Goal: Task Accomplishment & Management: Use online tool/utility

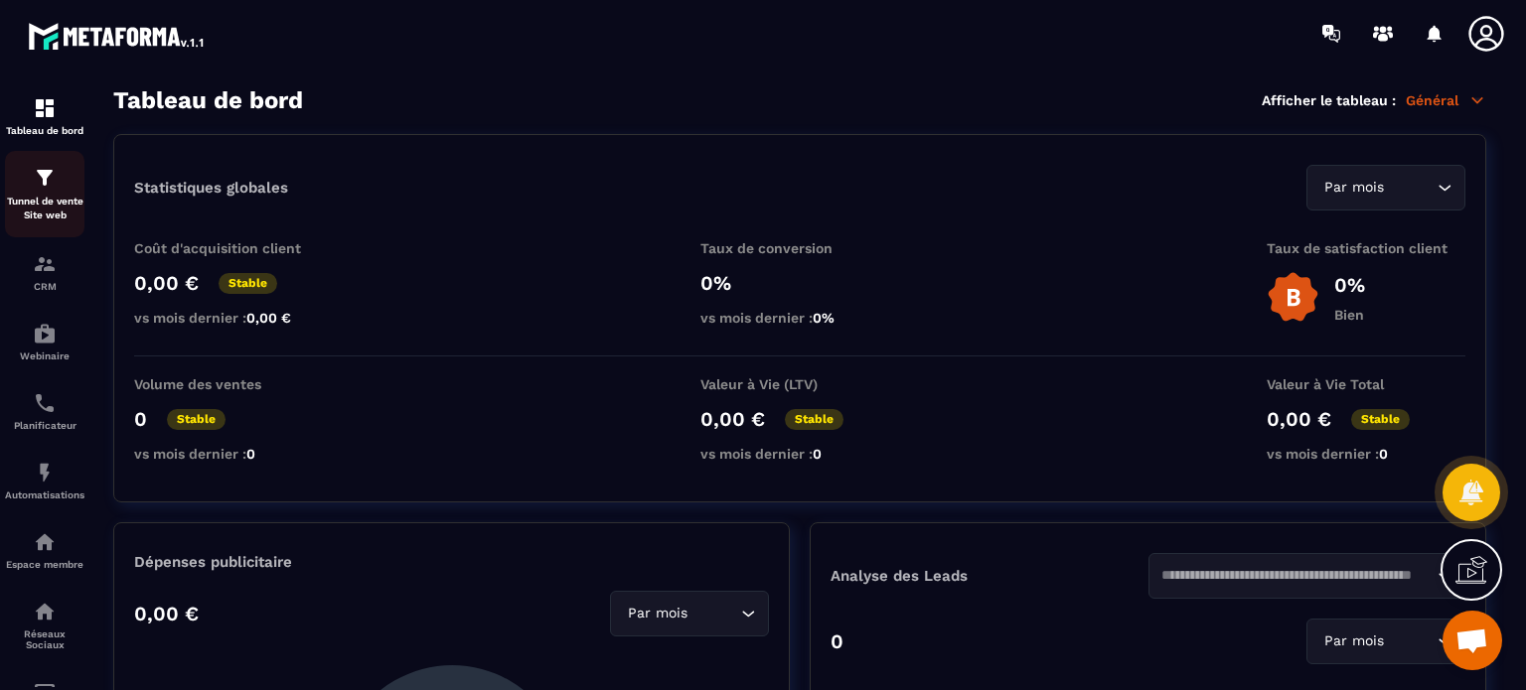
click at [32, 195] on p "Tunnel de vente Site web" at bounding box center [44, 209] width 79 height 28
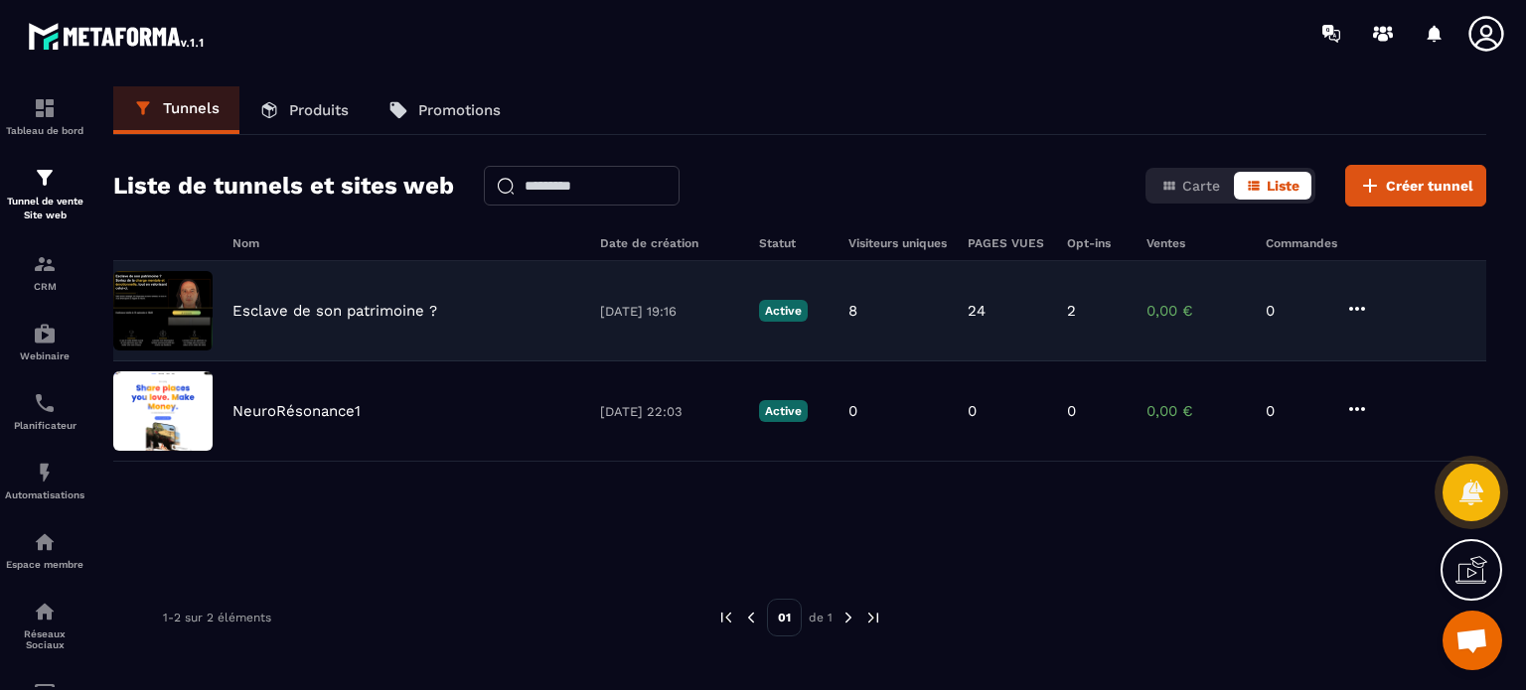
click at [292, 312] on p "Esclave de son patrimoine ?" at bounding box center [334, 311] width 205 height 18
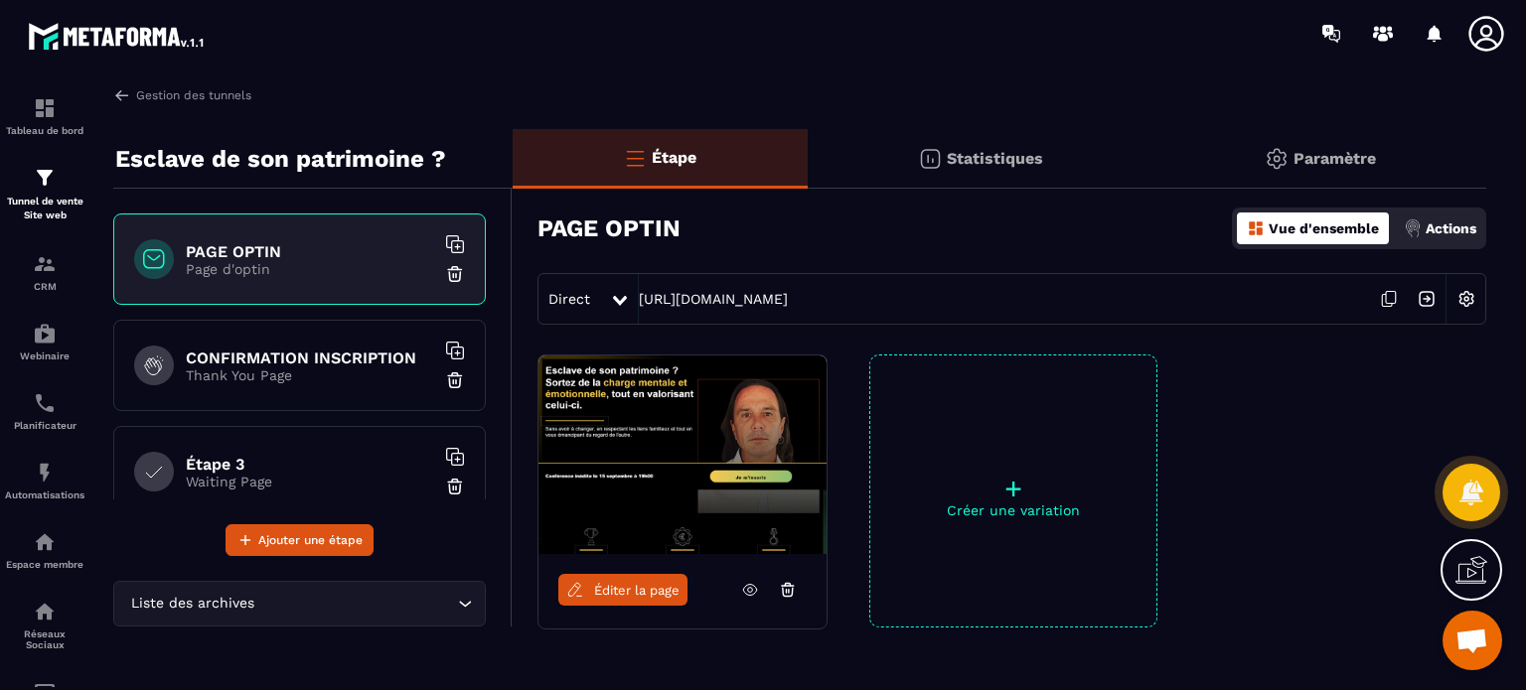
click at [300, 383] on div "CONFIRMATION INSCRIPTION Thank You Page" at bounding box center [299, 365] width 373 height 91
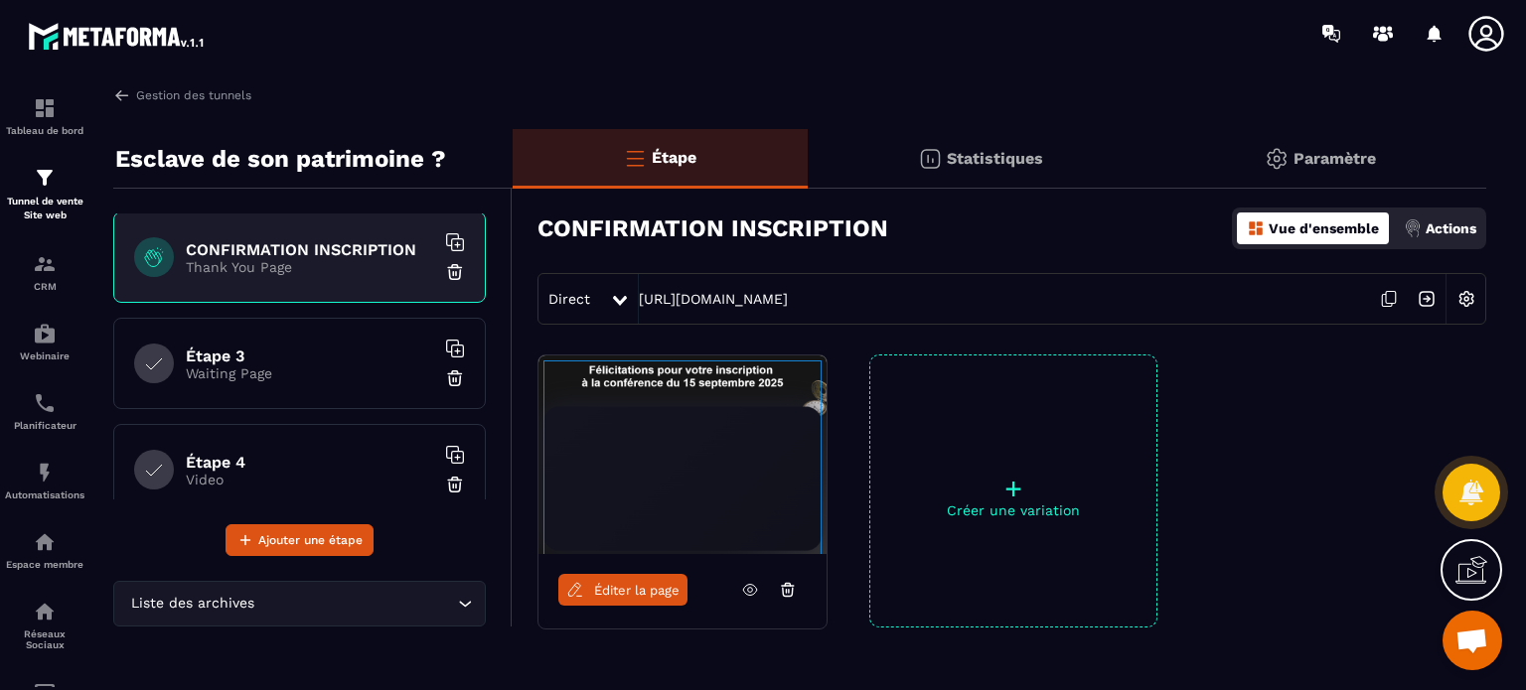
scroll to position [105, 0]
click at [254, 436] on div "Étape 4 Video" at bounding box center [299, 472] width 373 height 91
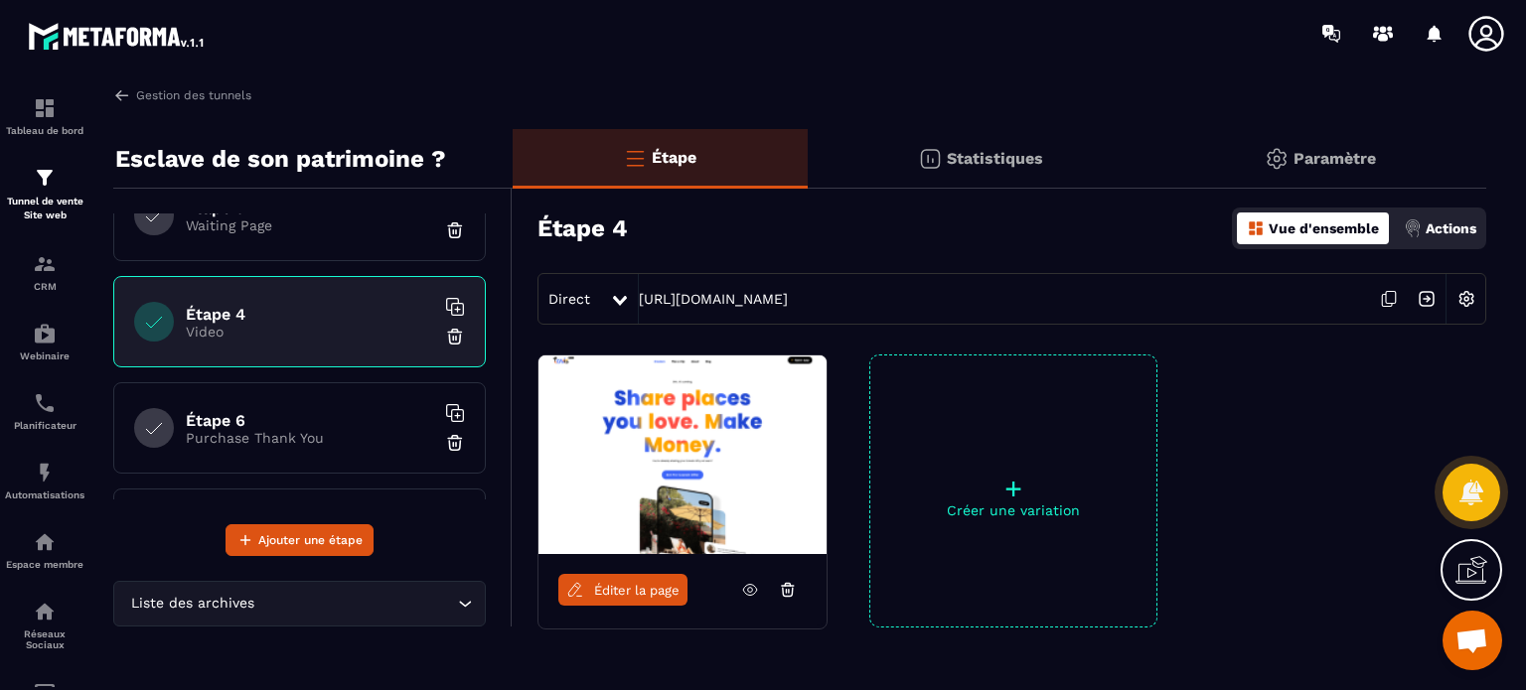
scroll to position [262, 0]
click at [294, 434] on p "Purchase Thank You" at bounding box center [310, 432] width 248 height 16
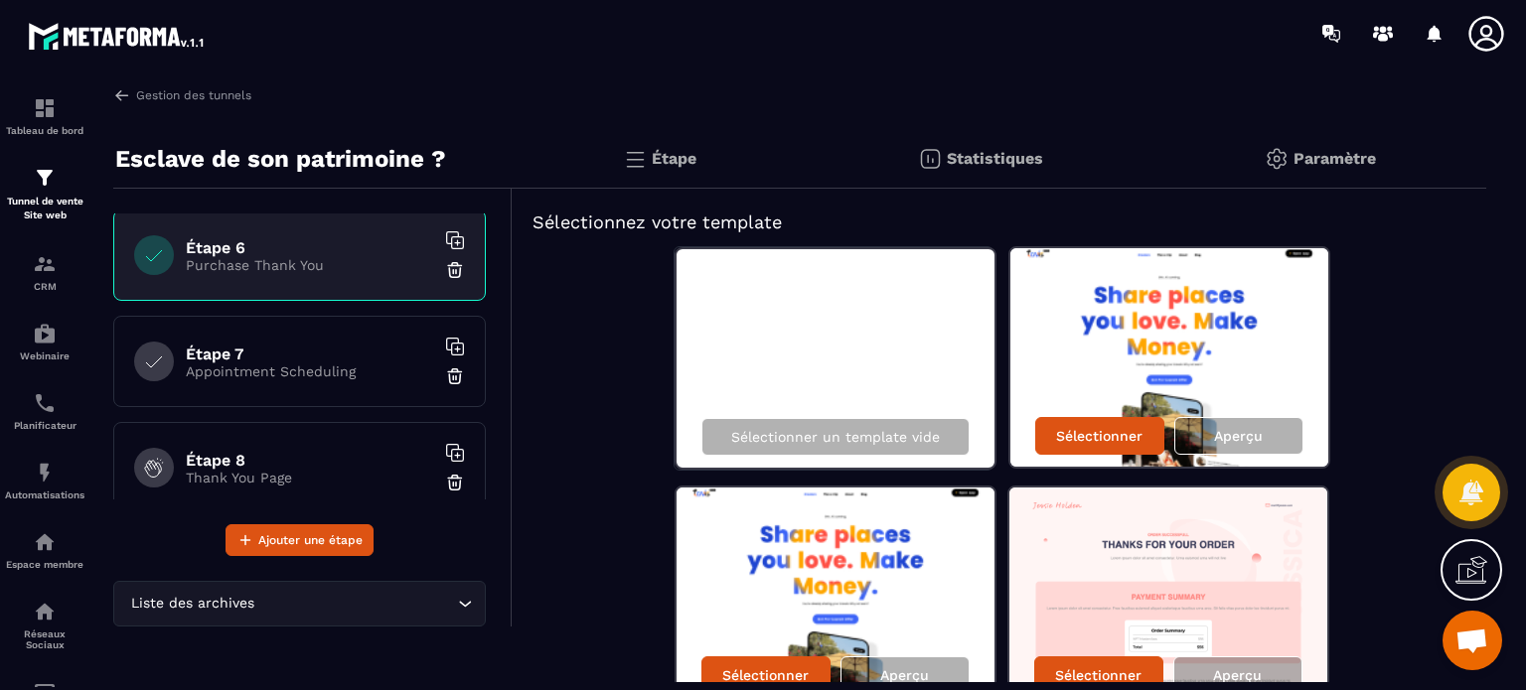
scroll to position [437, 0]
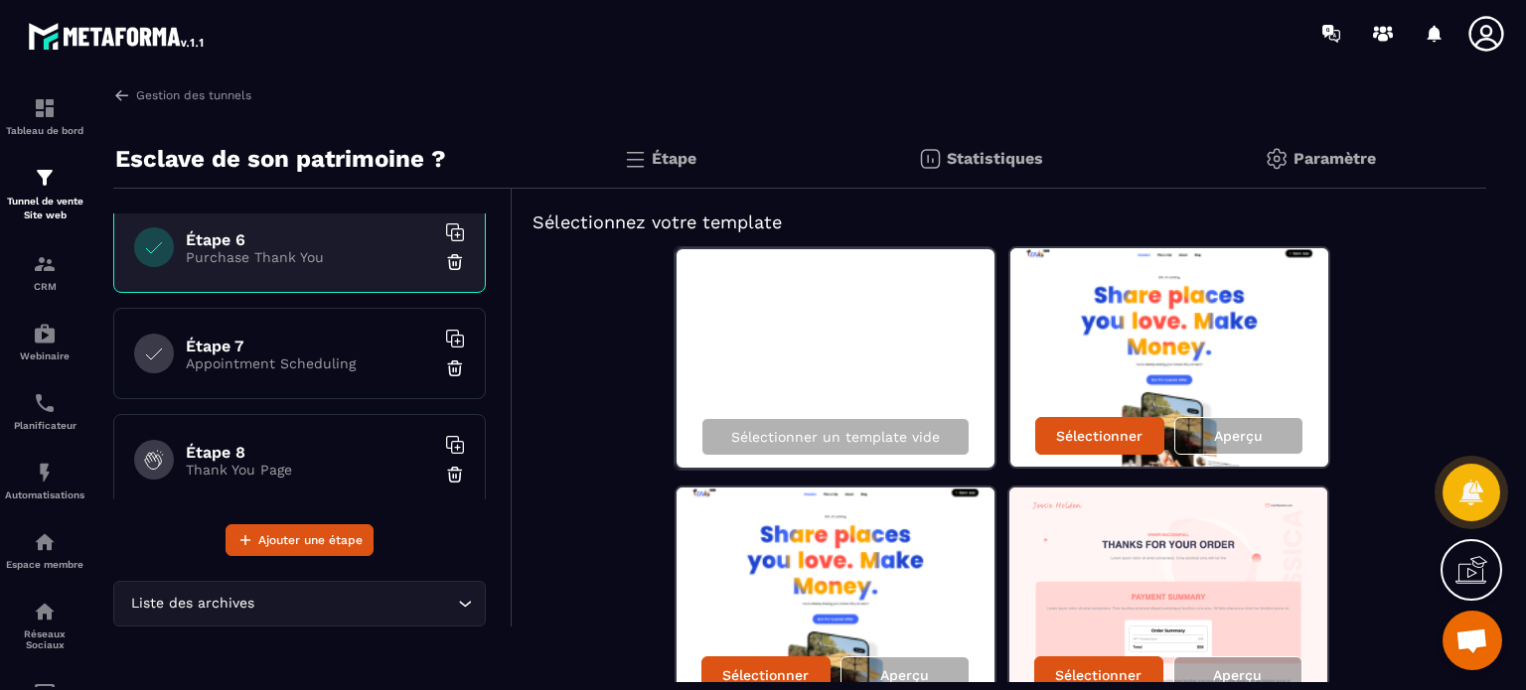
click at [266, 347] on h6 "Étape 7" at bounding box center [310, 346] width 248 height 19
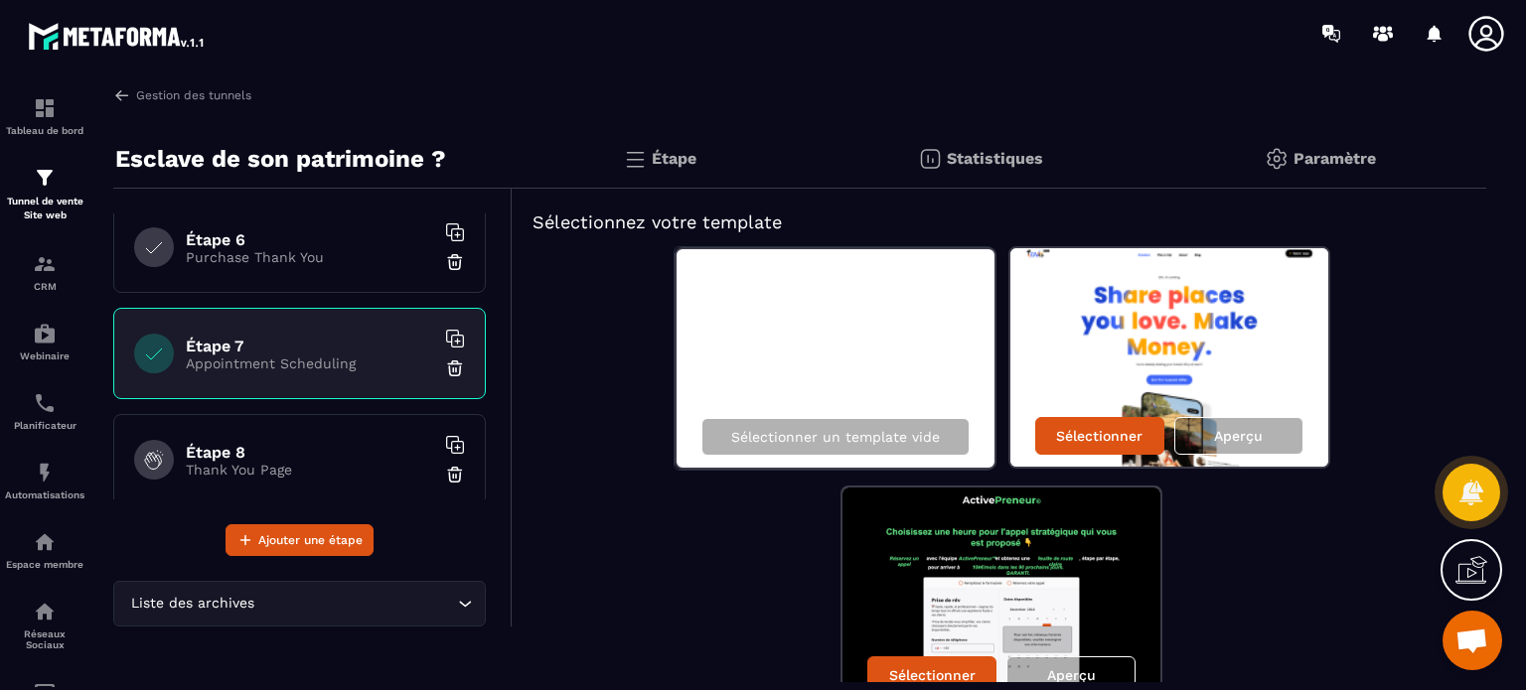
click at [310, 462] on p "Thank You Page" at bounding box center [310, 470] width 248 height 16
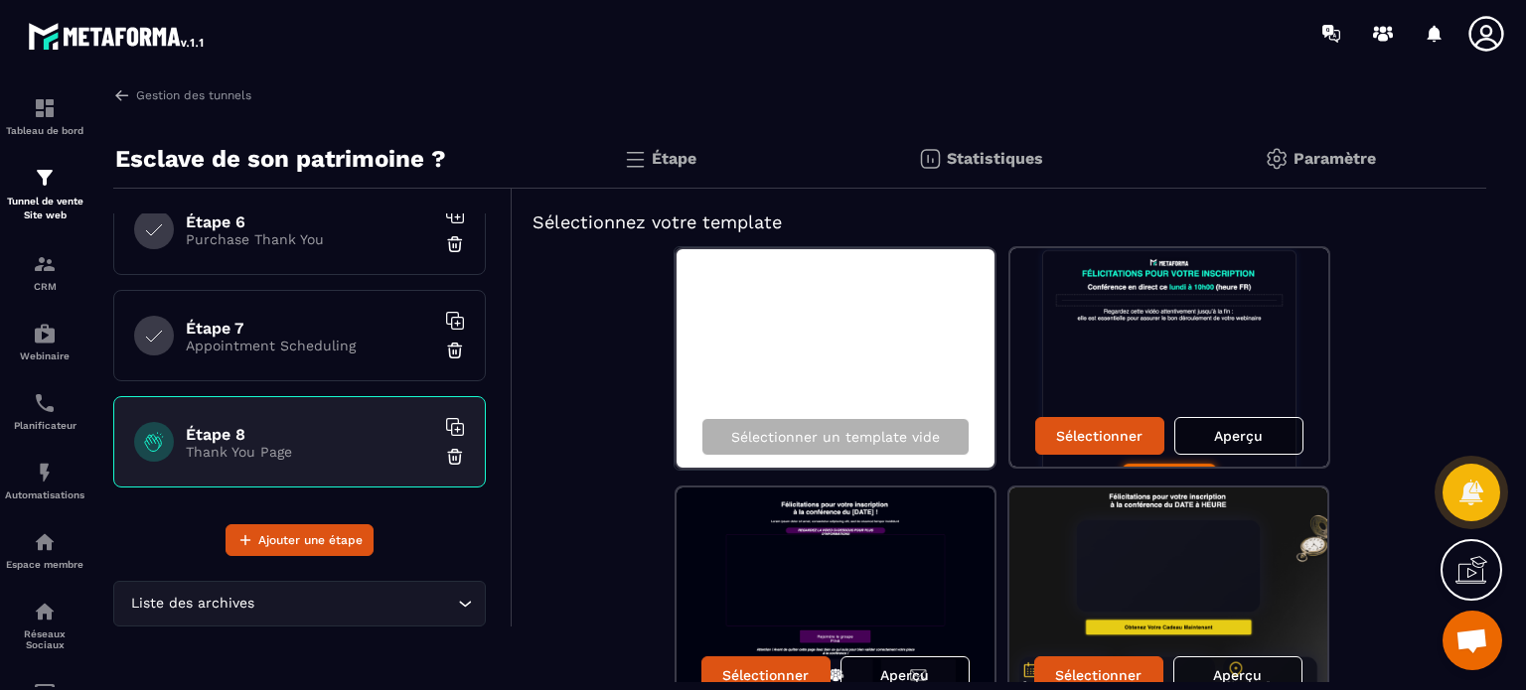
scroll to position [448, 0]
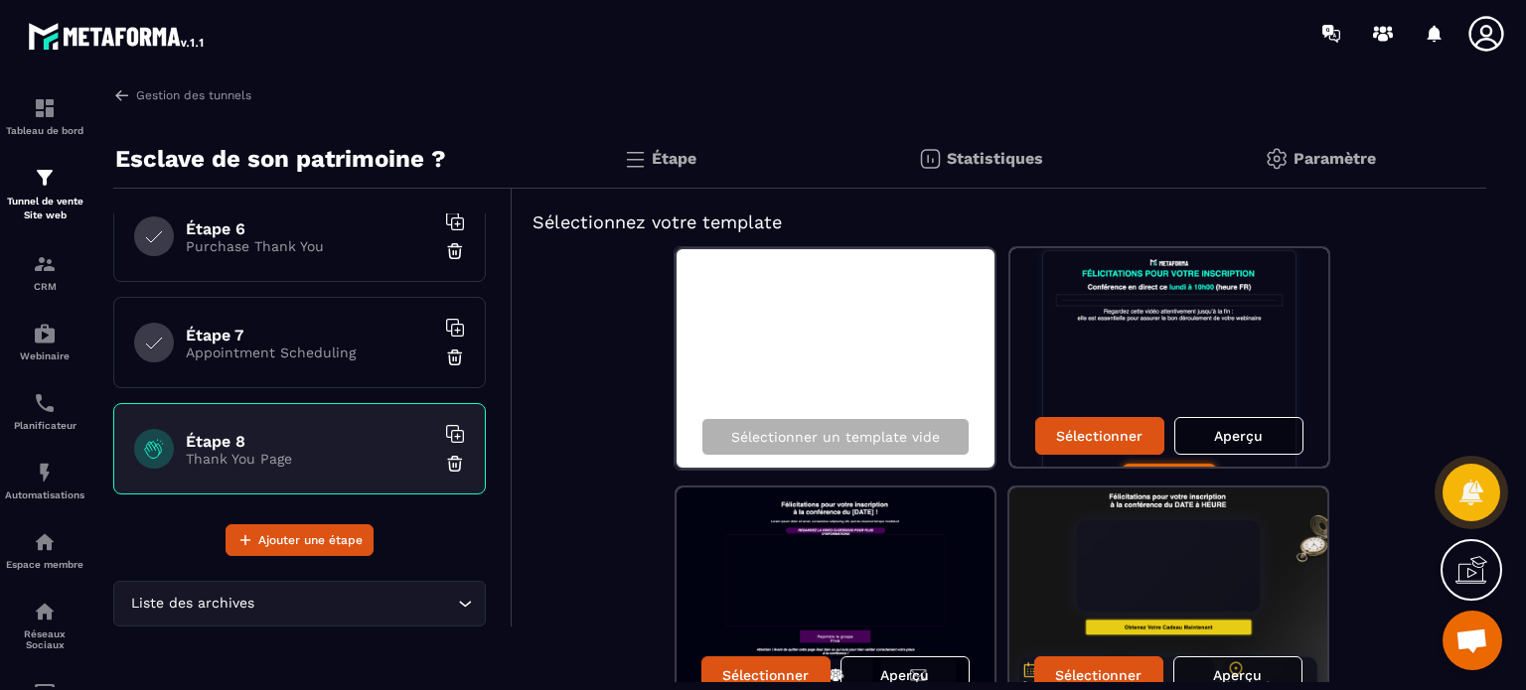
click at [278, 345] on p "Appointment Scheduling" at bounding box center [310, 353] width 248 height 16
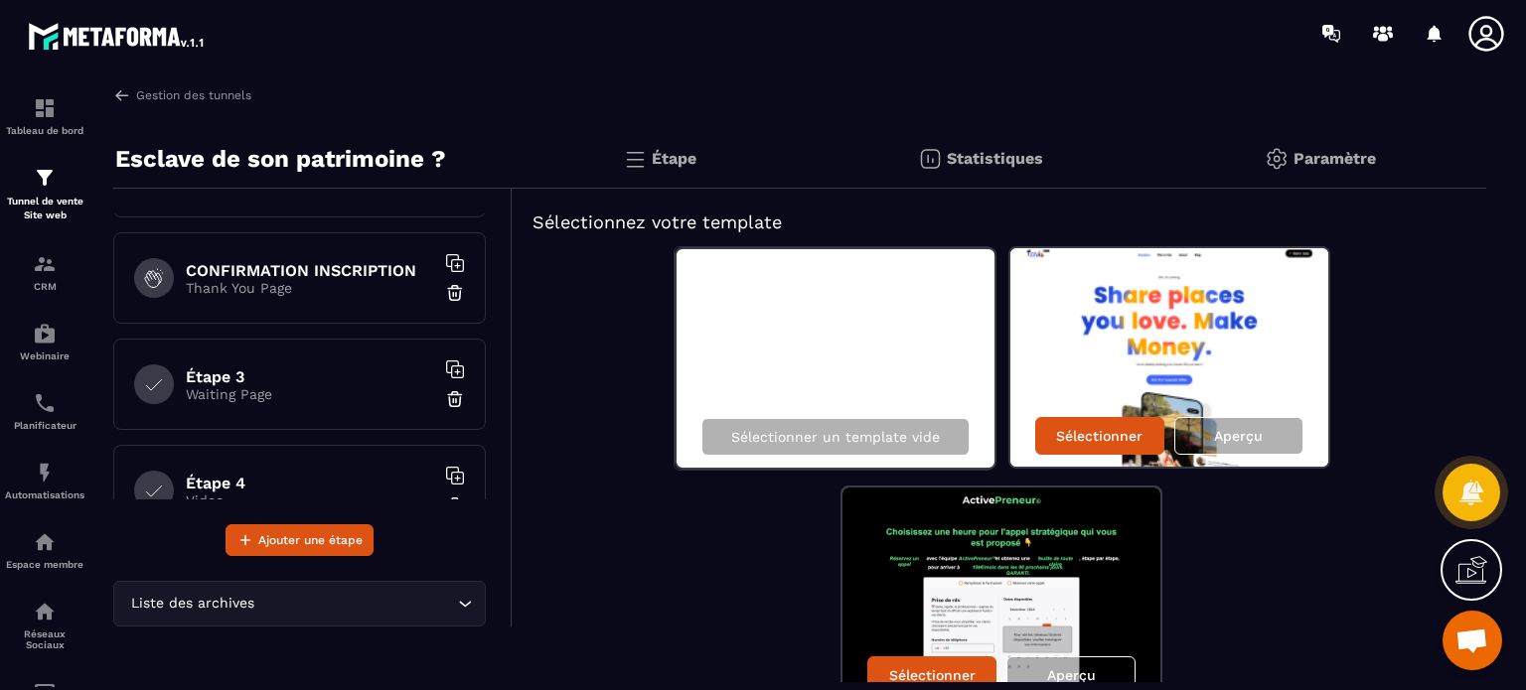
scroll to position [50, 0]
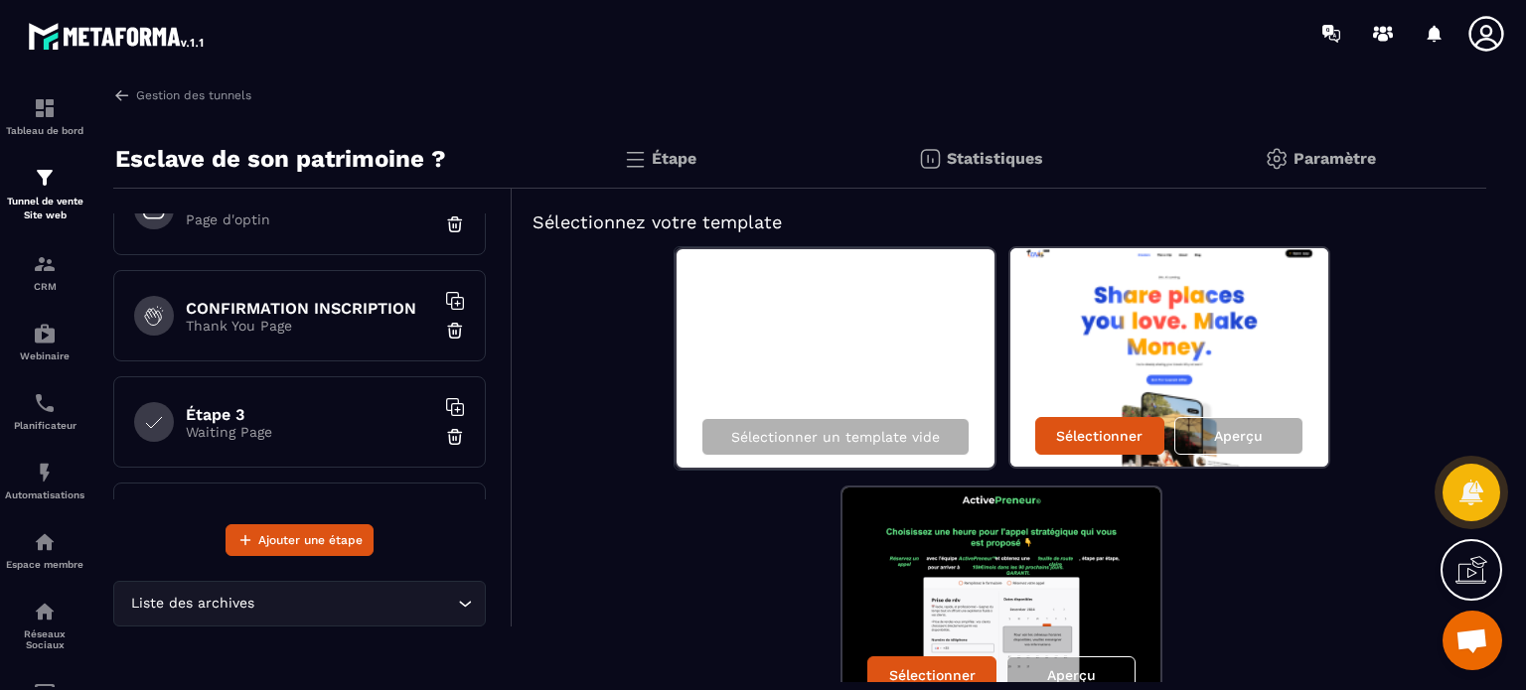
click at [267, 437] on p "Waiting Page" at bounding box center [310, 432] width 248 height 16
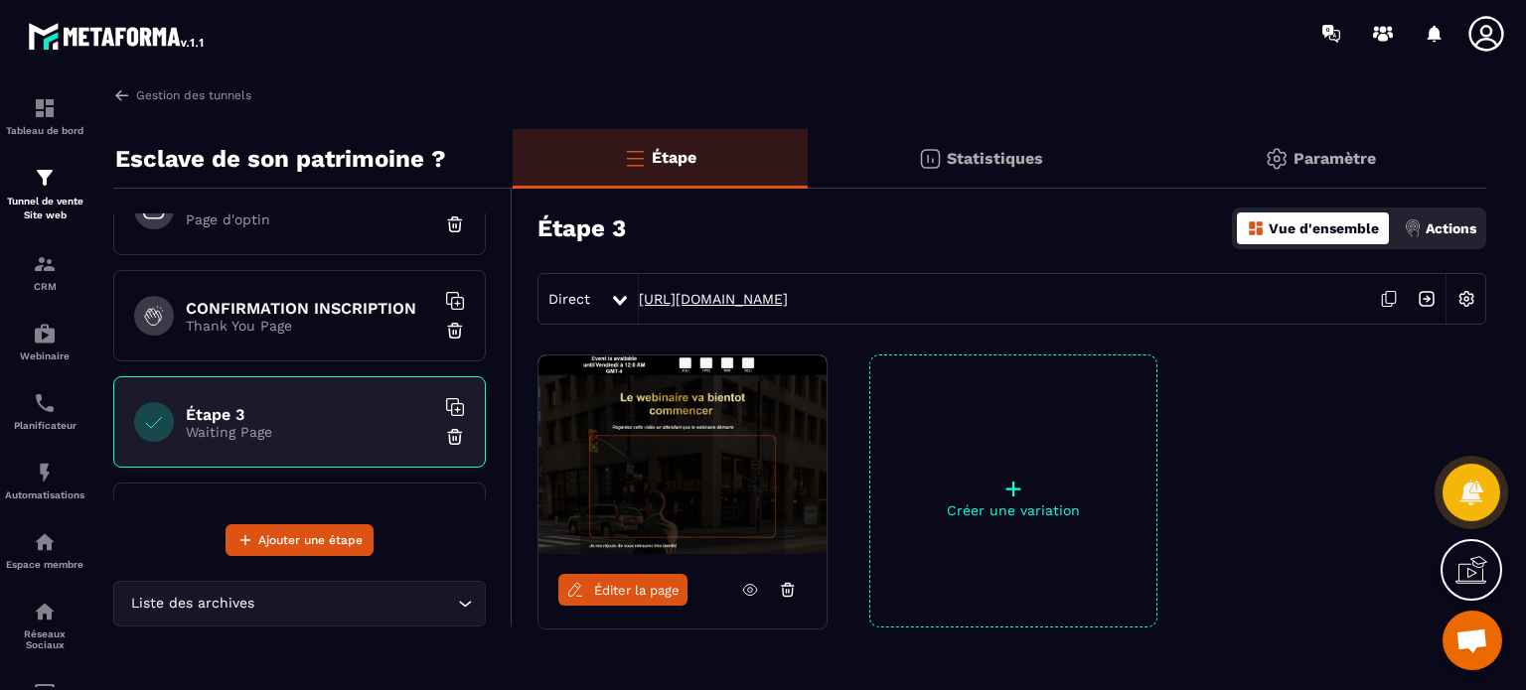
click at [695, 304] on link "[URL][DOMAIN_NAME]" at bounding box center [713, 299] width 149 height 16
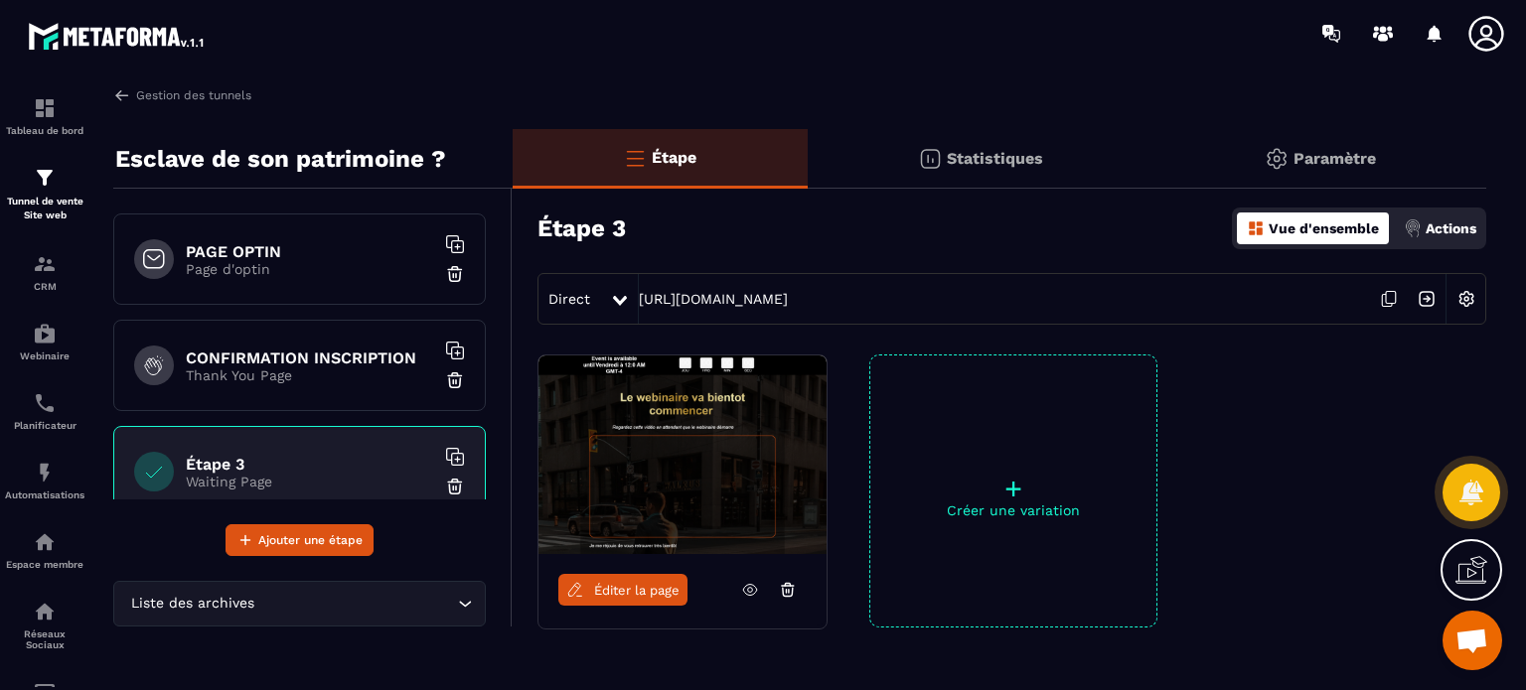
click at [297, 261] on p "Page d'optin" at bounding box center [310, 269] width 248 height 16
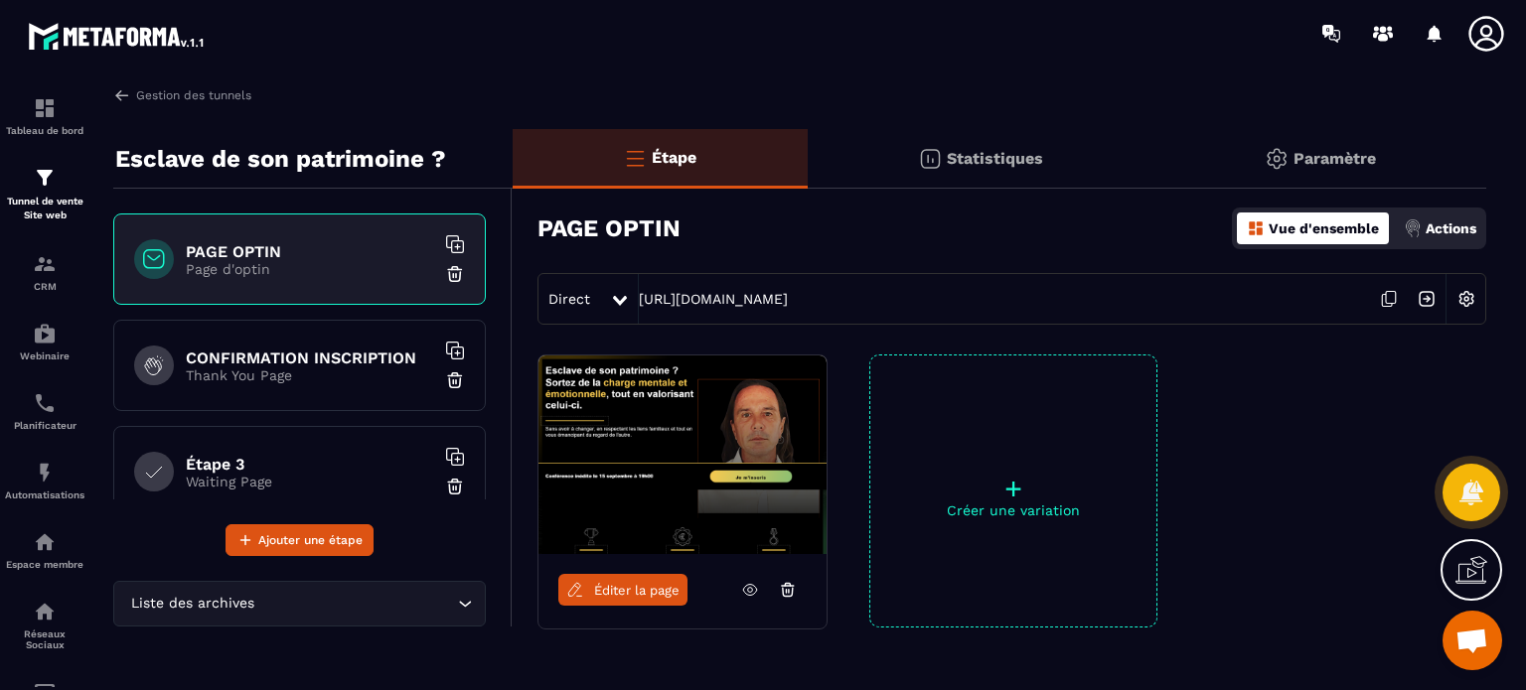
click at [636, 592] on span "Éditer la page" at bounding box center [636, 590] width 85 height 15
